Goal: Check status: Check status

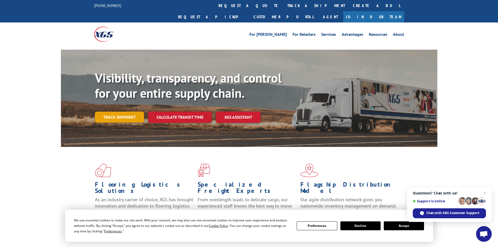
click at [116, 112] on link "Track shipment" at bounding box center [119, 117] width 49 height 11
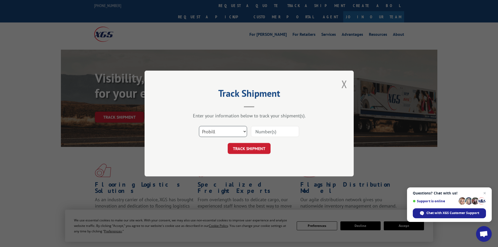
click at [238, 134] on select "Select category... Probill BOL PO" at bounding box center [223, 131] width 48 height 11
select select "bol"
click at [199, 126] on select "Select category... Probill BOL PO" at bounding box center [223, 131] width 48 height 11
click at [257, 132] on input at bounding box center [275, 131] width 48 height 11
paste input "5443277"
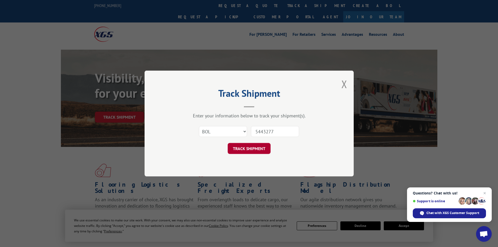
type input "5443277"
click at [251, 149] on button "TRACK SHIPMENT" at bounding box center [249, 148] width 43 height 11
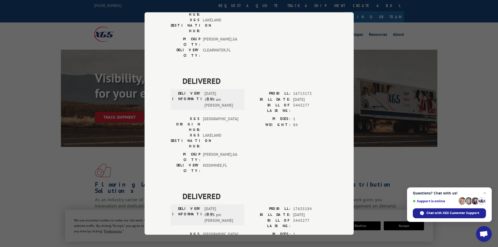
scroll to position [103, 0]
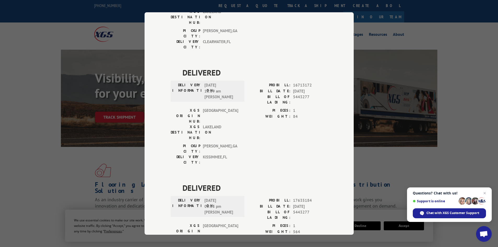
click at [25, 143] on div "Track Shipment DELIVERED DELIVERY INFORMATION: PROBILL: 9891456 BILL DATE: [DAT…" at bounding box center [249, 123] width 498 height 247
